Goal: Transaction & Acquisition: Purchase product/service

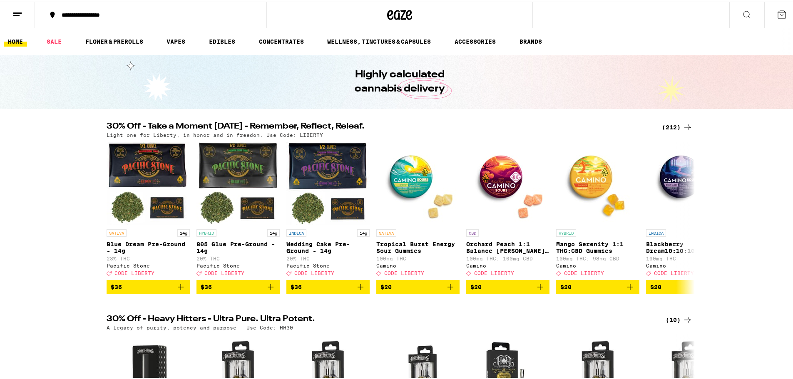
click at [65, 140] on div "30% Off - Take a Moment [DATE] - Remember, Reflect, Releaf. (212) Light one for…" at bounding box center [400, 207] width 800 height 172
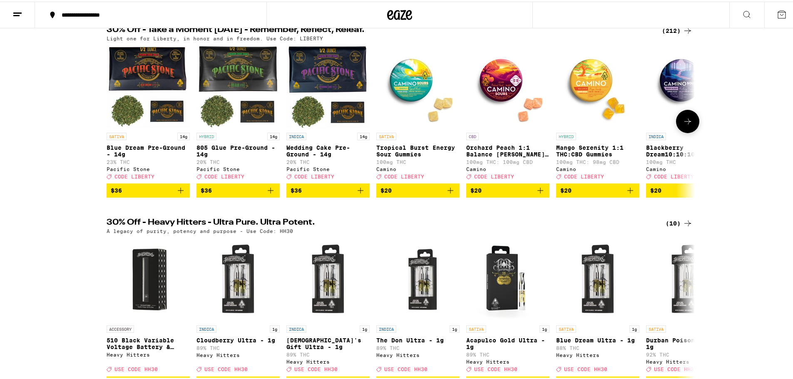
scroll to position [125, 0]
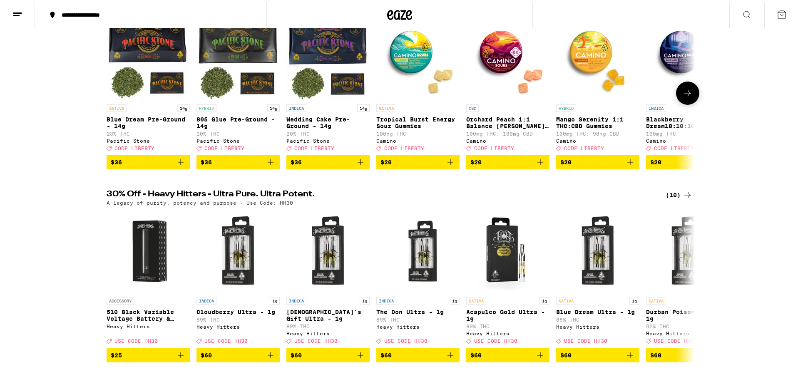
click at [178, 164] on icon "Add to bag" at bounding box center [181, 161] width 6 height 6
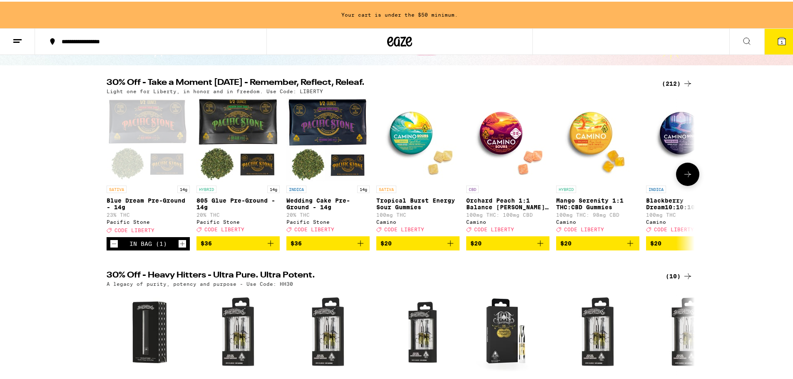
scroll to position [68, 0]
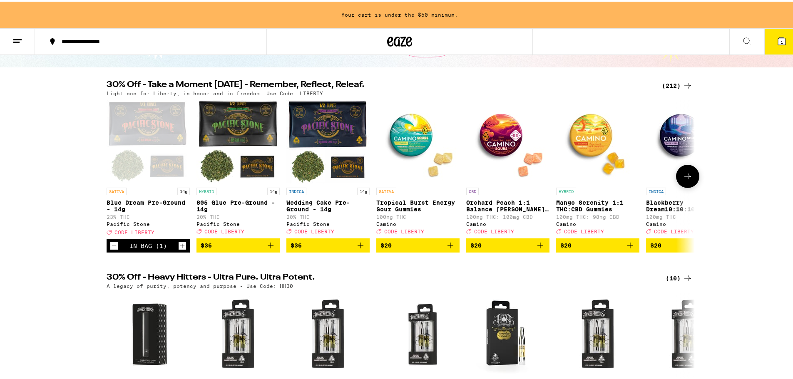
click at [691, 175] on button at bounding box center [687, 174] width 23 height 23
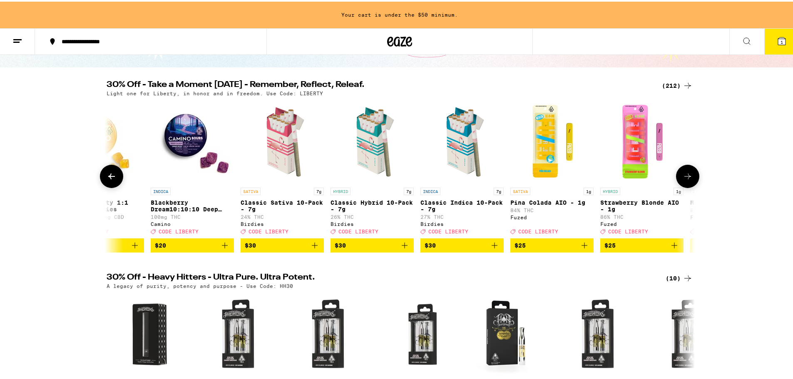
click at [689, 175] on icon at bounding box center [688, 175] width 10 height 10
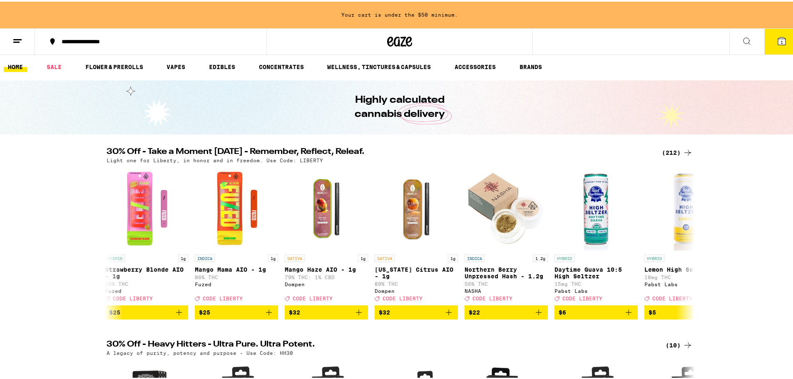
scroll to position [0, 0]
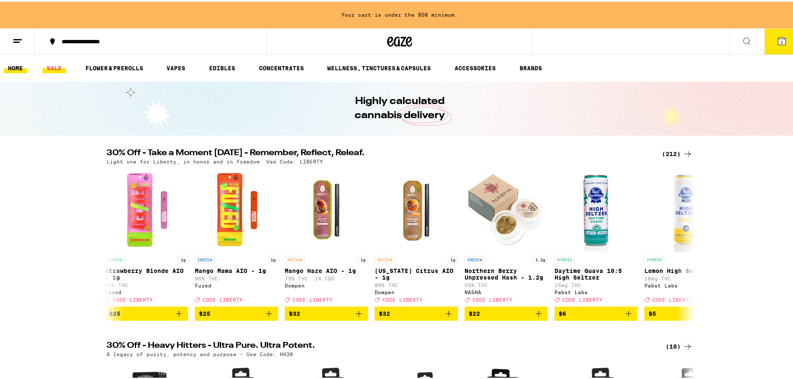
click at [60, 69] on link "SALE" at bounding box center [53, 67] width 23 height 10
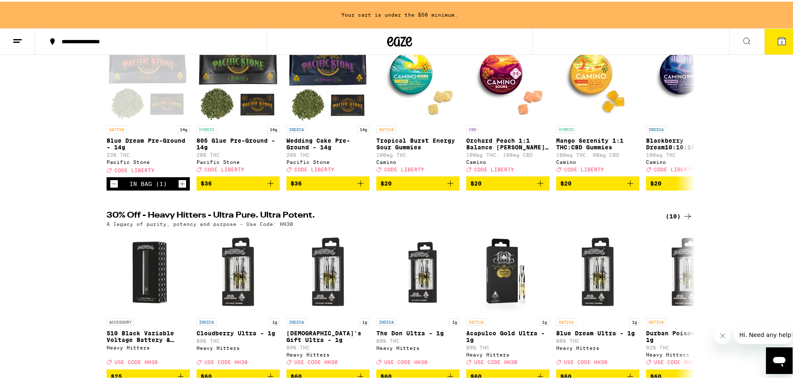
scroll to position [125, 0]
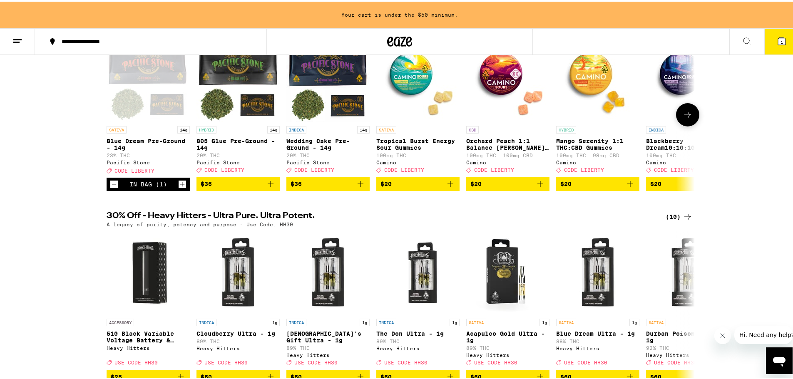
click at [684, 118] on icon at bounding box center [688, 113] width 10 height 10
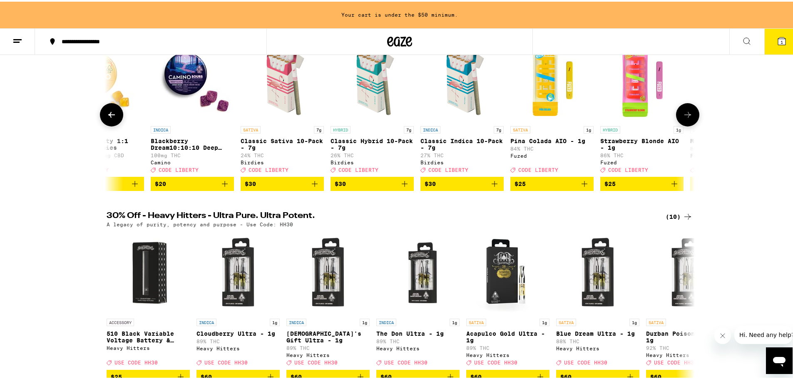
click at [684, 118] on icon at bounding box center [688, 113] width 10 height 10
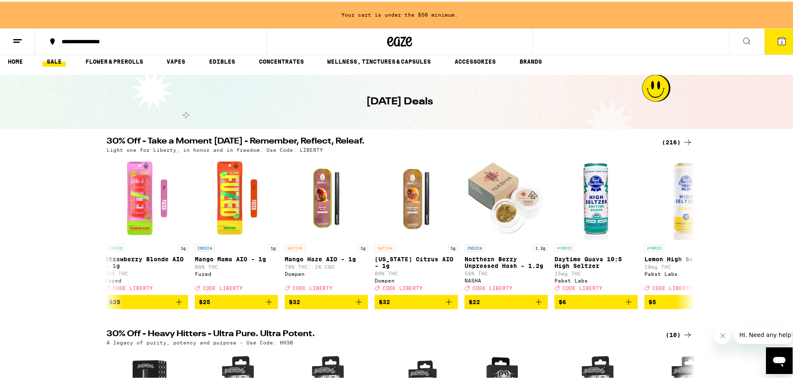
scroll to position [0, 0]
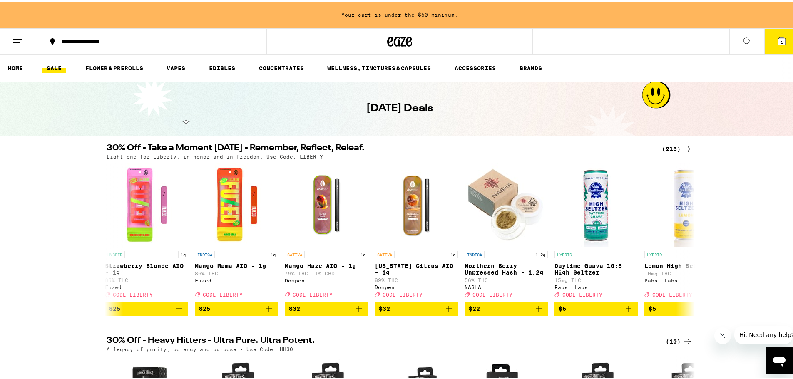
click at [674, 147] on div "(216)" at bounding box center [677, 147] width 31 height 10
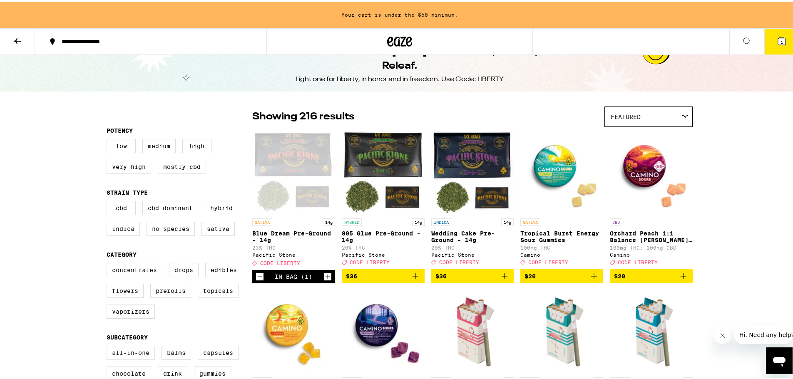
scroll to position [42, 0]
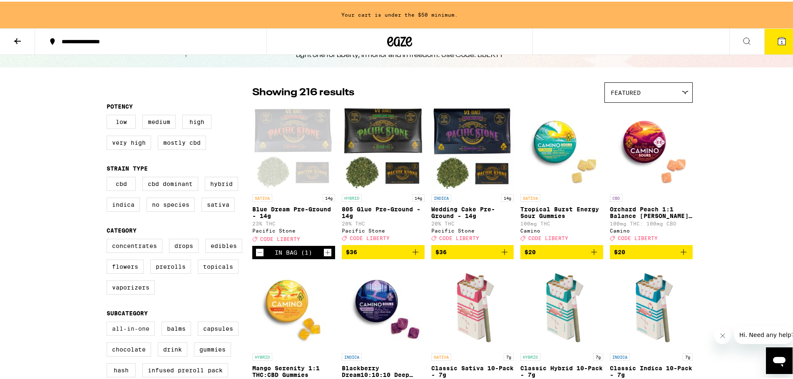
click at [144, 334] on label "All-In-One" at bounding box center [131, 327] width 48 height 14
click at [109, 322] on input "All-In-One" at bounding box center [108, 322] width 0 height 0
checkbox input "true"
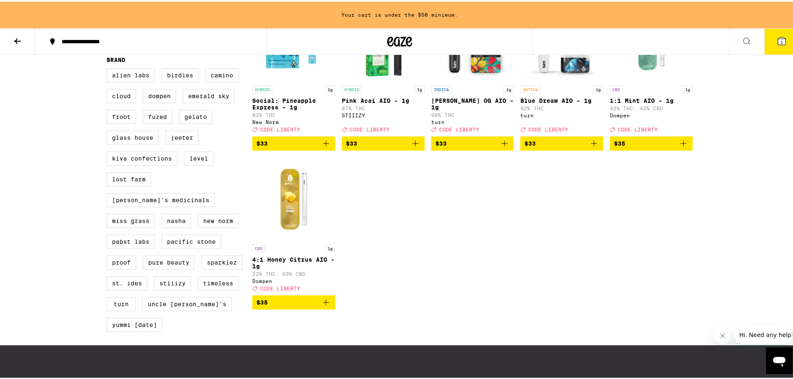
scroll to position [625, 0]
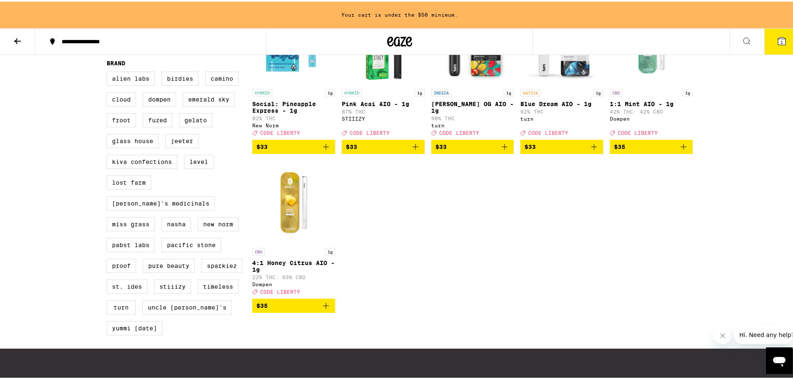
click at [500, 150] on icon "Add to bag" at bounding box center [505, 145] width 10 height 10
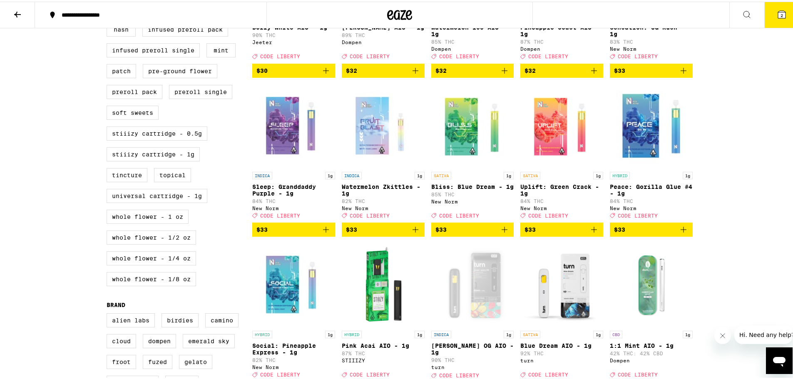
scroll to position [458, 0]
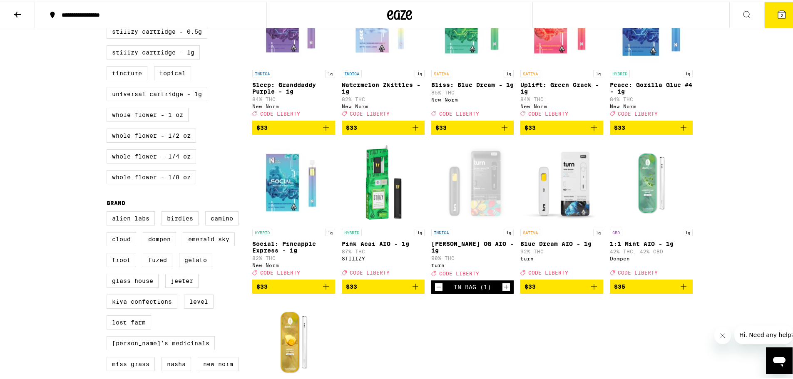
click at [591, 290] on icon "Add to bag" at bounding box center [594, 285] width 10 height 10
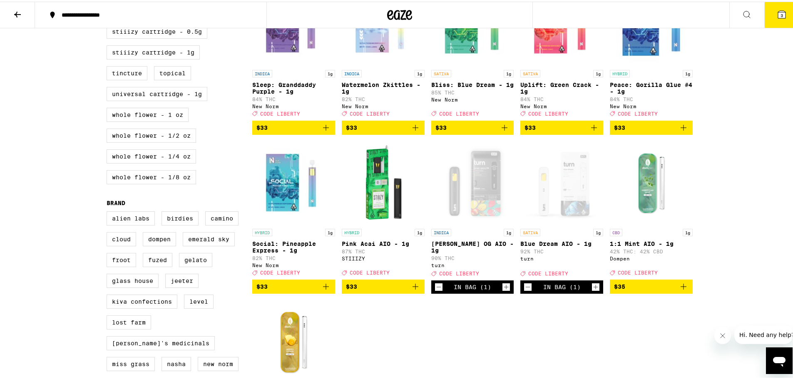
click at [777, 17] on icon at bounding box center [782, 13] width 10 height 10
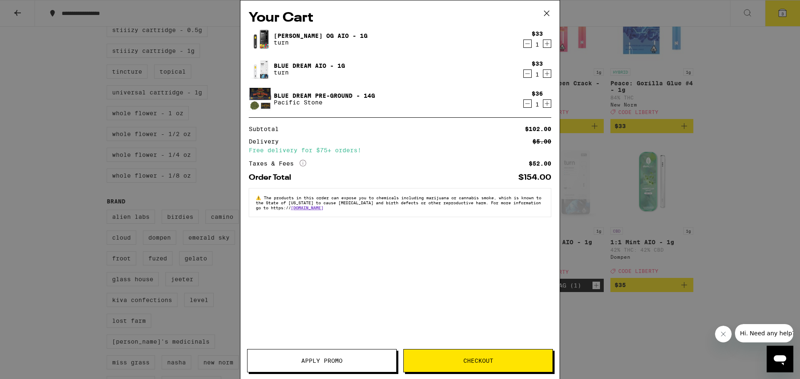
click at [360, 364] on button "Apply Promo" at bounding box center [322, 360] width 150 height 23
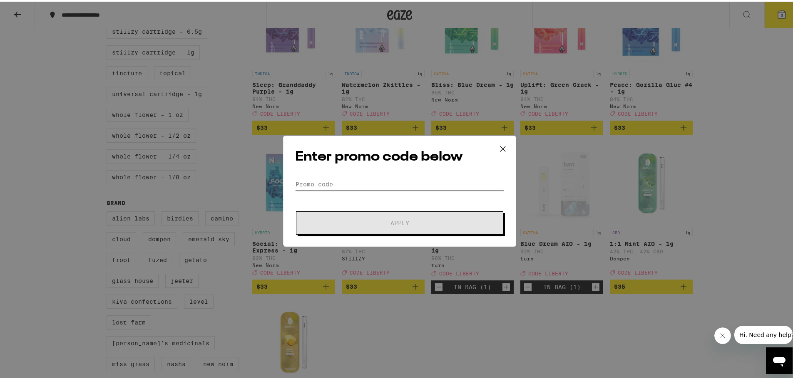
click at [335, 183] on input "Promo Code" at bounding box center [399, 183] width 209 height 12
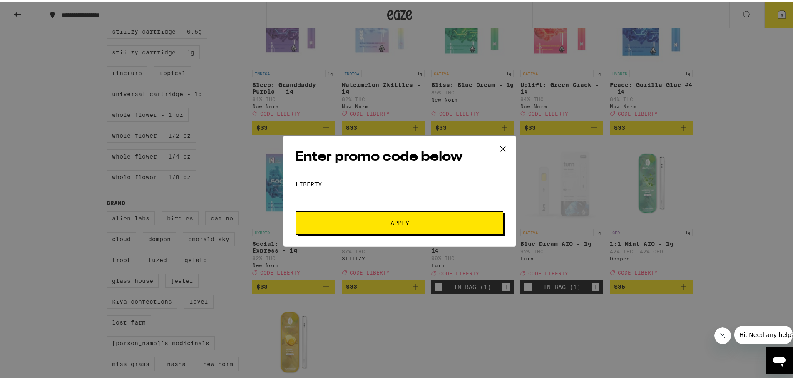
type input "liberty"
click at [370, 214] on button "Apply" at bounding box center [399, 221] width 207 height 23
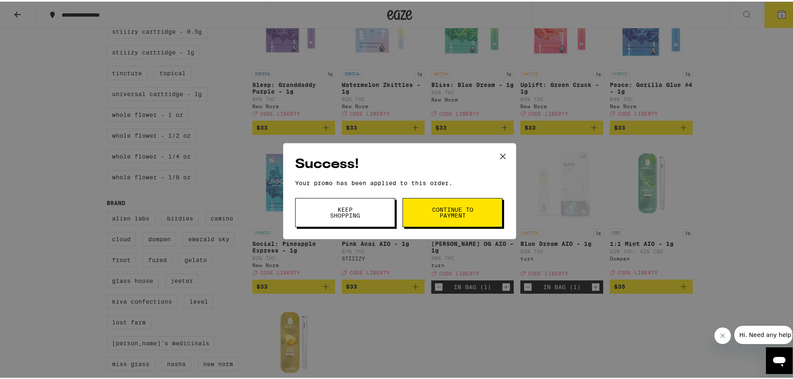
click at [427, 217] on button "Continue to payment" at bounding box center [453, 211] width 100 height 29
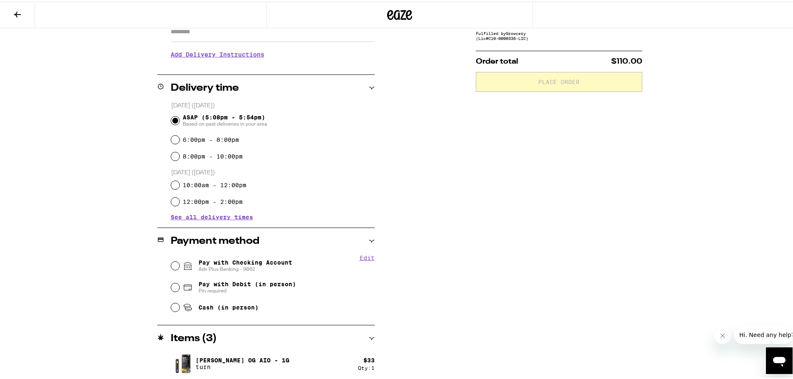
scroll to position [220, 0]
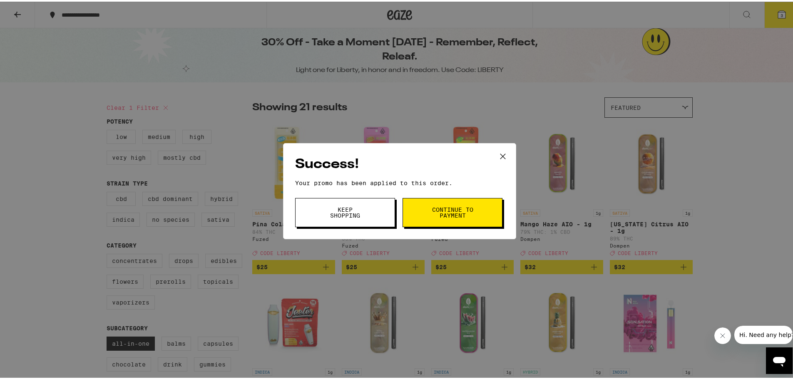
click at [501, 155] on icon at bounding box center [503, 154] width 5 height 5
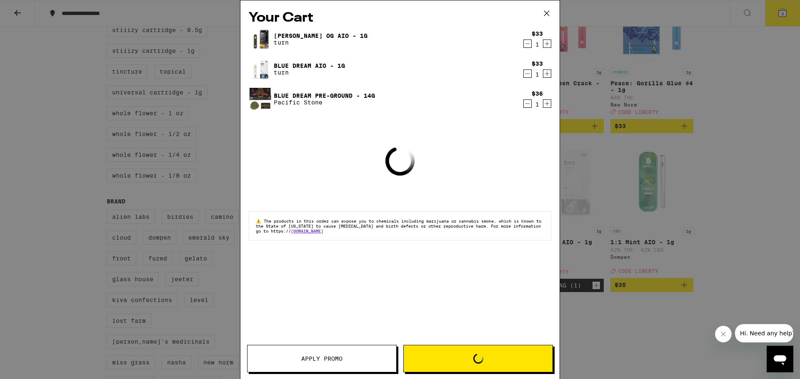
click at [772, 7] on div "Your Cart Mango Guava OG AIO - 1g turn $33 1 Blue Dream AIO - 1g turn $33 1 Blu…" at bounding box center [400, 189] width 800 height 379
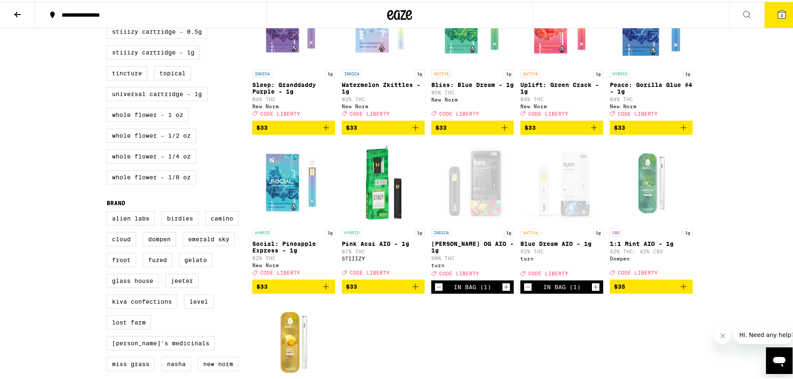
click at [765, 8] on button "3" at bounding box center [782, 13] width 35 height 26
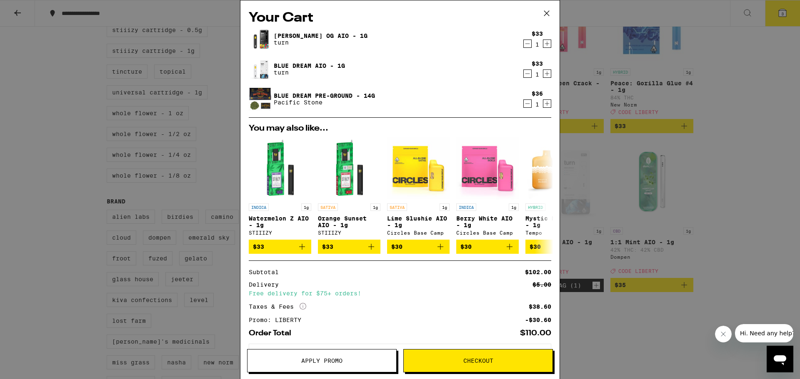
click at [524, 104] on icon "Decrement" at bounding box center [527, 104] width 7 height 10
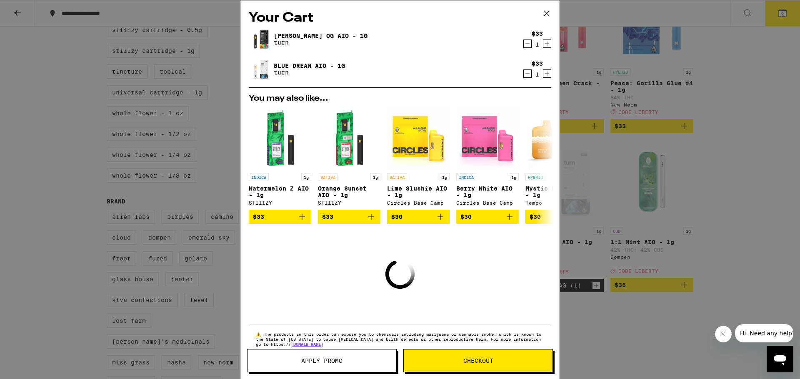
click at [358, 358] on button "Apply Promo" at bounding box center [322, 360] width 150 height 23
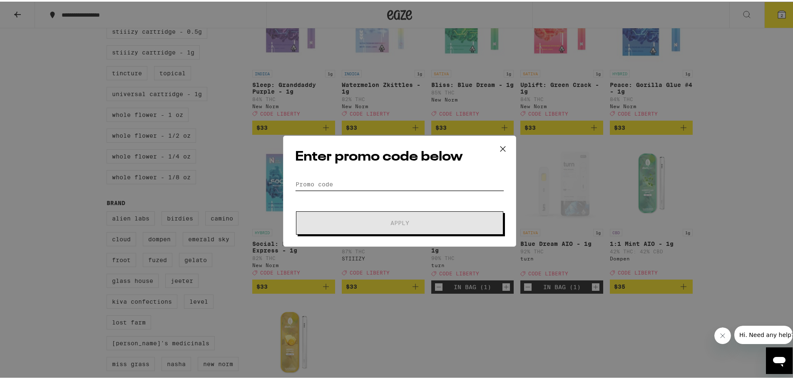
click at [351, 178] on input "Promo Code" at bounding box center [399, 183] width 209 height 12
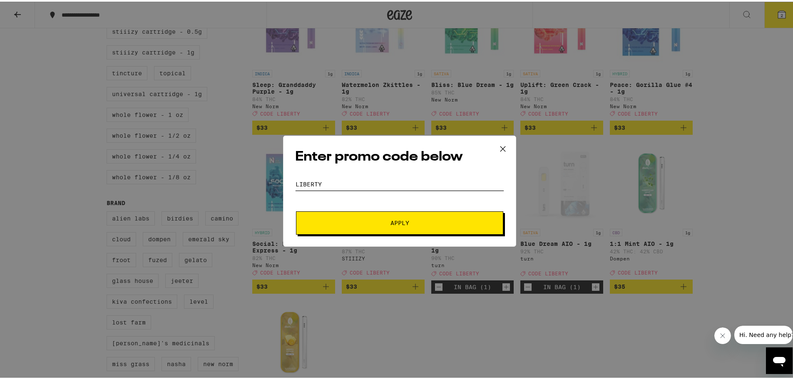
type input "liberty"
click at [296, 210] on button "Apply" at bounding box center [399, 221] width 207 height 23
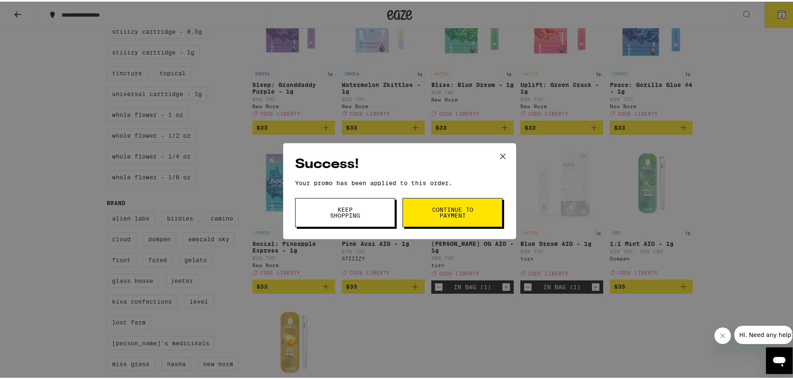
click at [425, 205] on button "Continue to payment" at bounding box center [453, 211] width 100 height 29
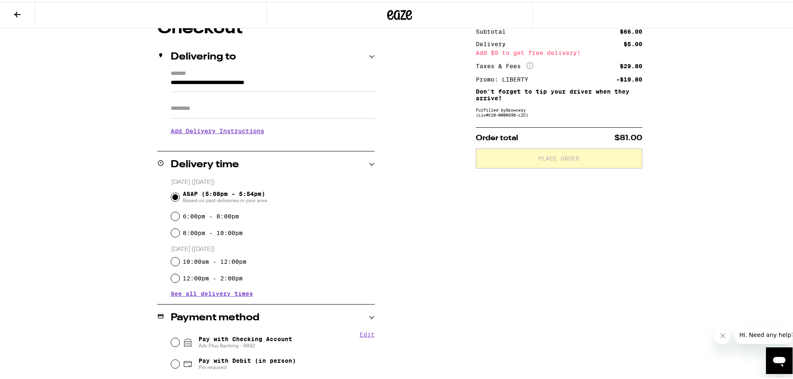
scroll to position [83, 0]
click at [254, 109] on input "Apt/Suite" at bounding box center [273, 106] width 204 height 20
type input "***"
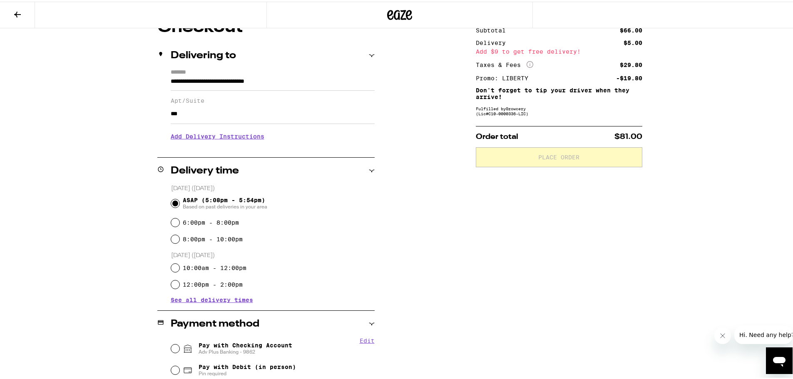
click at [204, 134] on h3 "Add Delivery Instructions" at bounding box center [273, 134] width 204 height 19
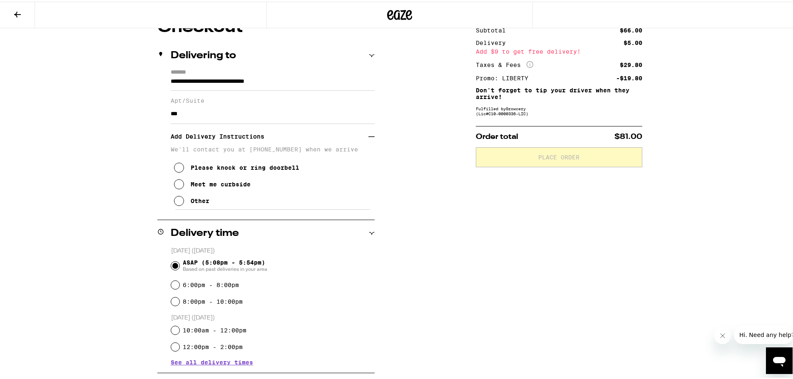
click at [179, 203] on icon at bounding box center [179, 199] width 10 height 10
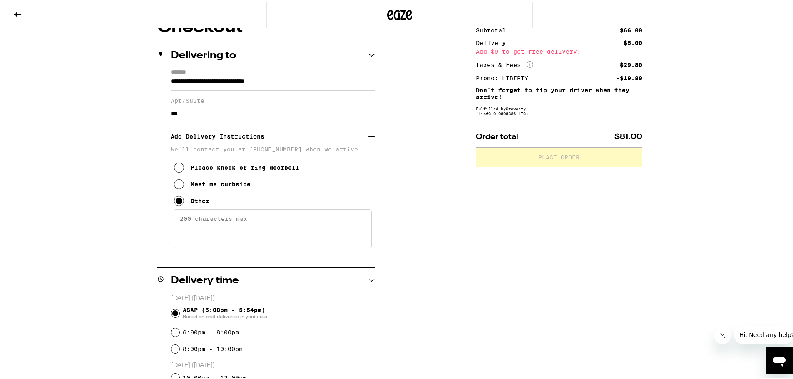
click at [228, 236] on textarea "Enter any other delivery instructions you want driver to know" at bounding box center [273, 227] width 198 height 39
drag, startPoint x: 265, startPoint y: 226, endPoint x: 260, endPoint y: 224, distance: 5.7
click at [265, 226] on textarea "Entrance on S Wi" at bounding box center [273, 227] width 198 height 39
click at [300, 230] on textarea "Entrance on S Wilton. Securit" at bounding box center [273, 227] width 198 height 39
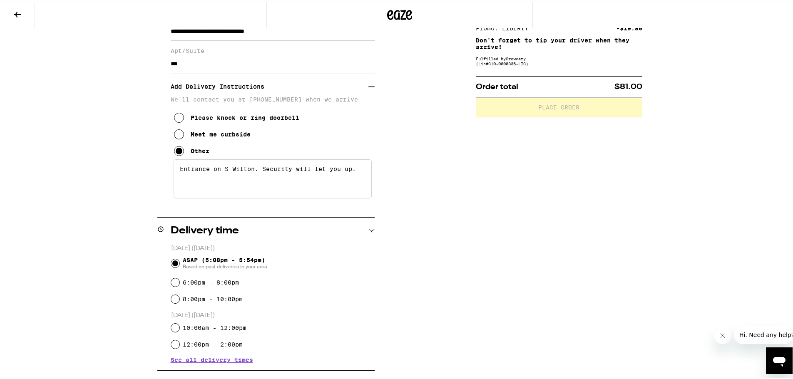
scroll to position [250, 0]
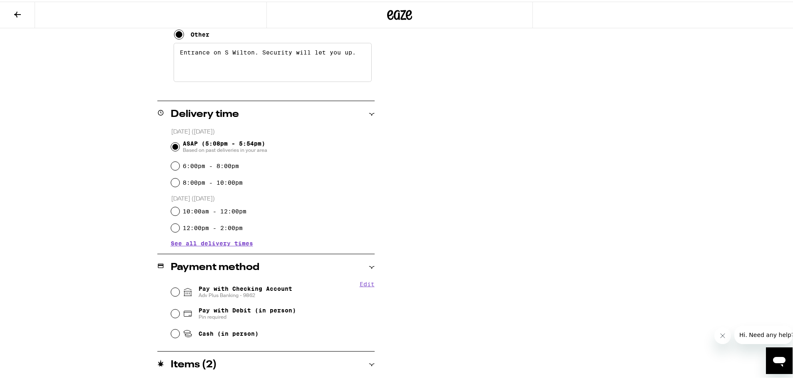
type textarea "Entrance on S Wilton. Security will let you up."
click at [244, 294] on span "Adv Plus Banking - 9862" at bounding box center [246, 294] width 94 height 7
click at [179, 294] on input "Pay with Checking Account Adv Plus Banking - 9862" at bounding box center [175, 291] width 8 height 8
radio input "true"
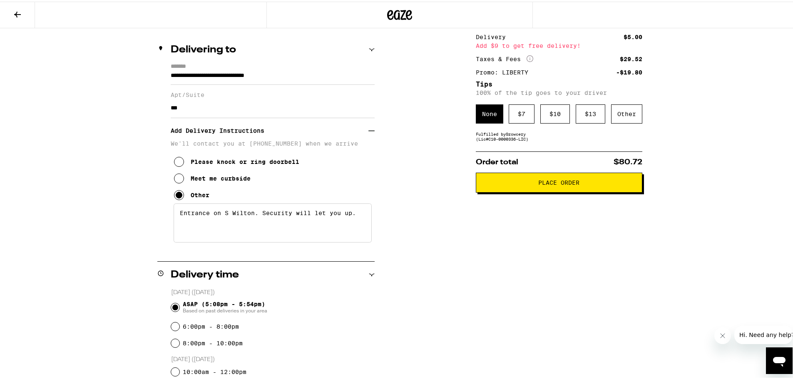
scroll to position [85, 0]
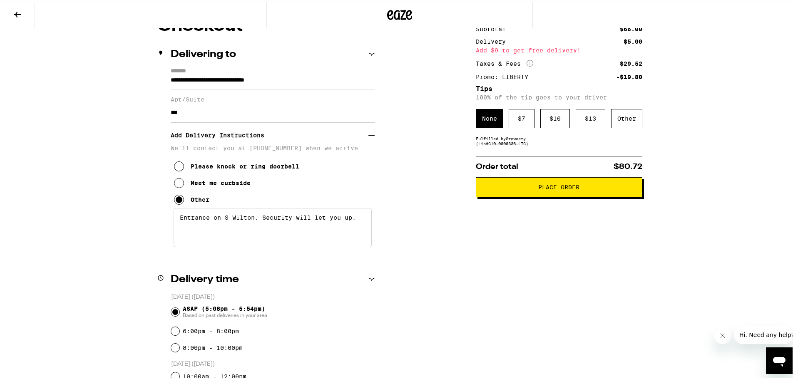
click at [608, 193] on button "Place Order" at bounding box center [559, 186] width 167 height 20
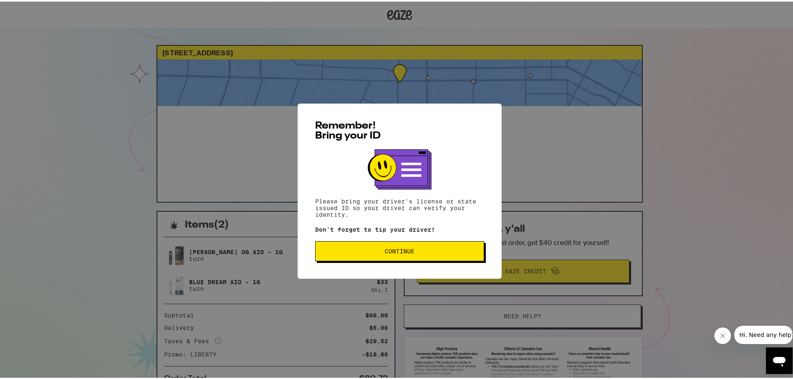
click at [359, 250] on span "Continue" at bounding box center [399, 250] width 155 height 6
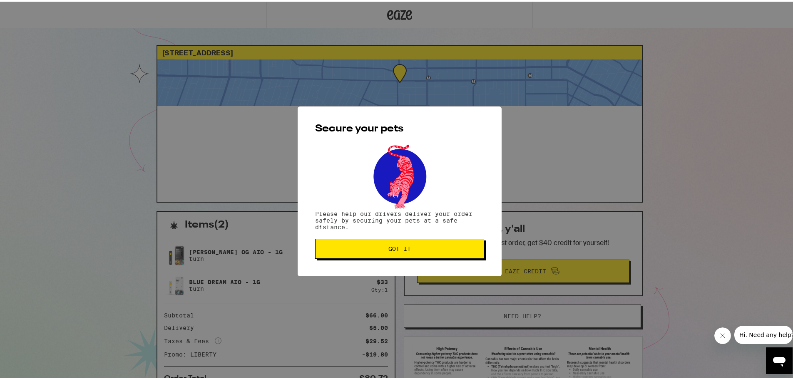
click at [403, 252] on button "Got it" at bounding box center [399, 247] width 169 height 20
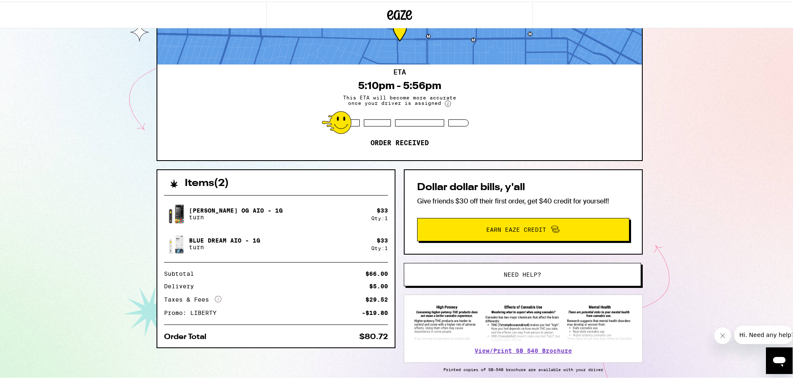
scroll to position [42, 0]
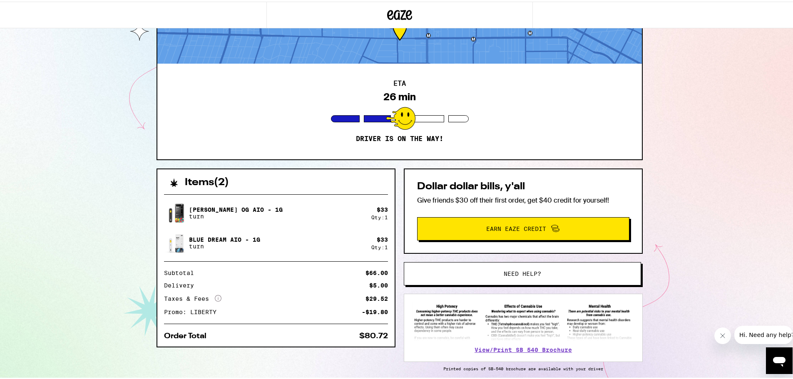
click at [413, 175] on div "Dollar dollar bills, y'all Give friends $30 off their first order, get $40 cred…" at bounding box center [523, 209] width 239 height 85
